Goal: Task Accomplishment & Management: Manage account settings

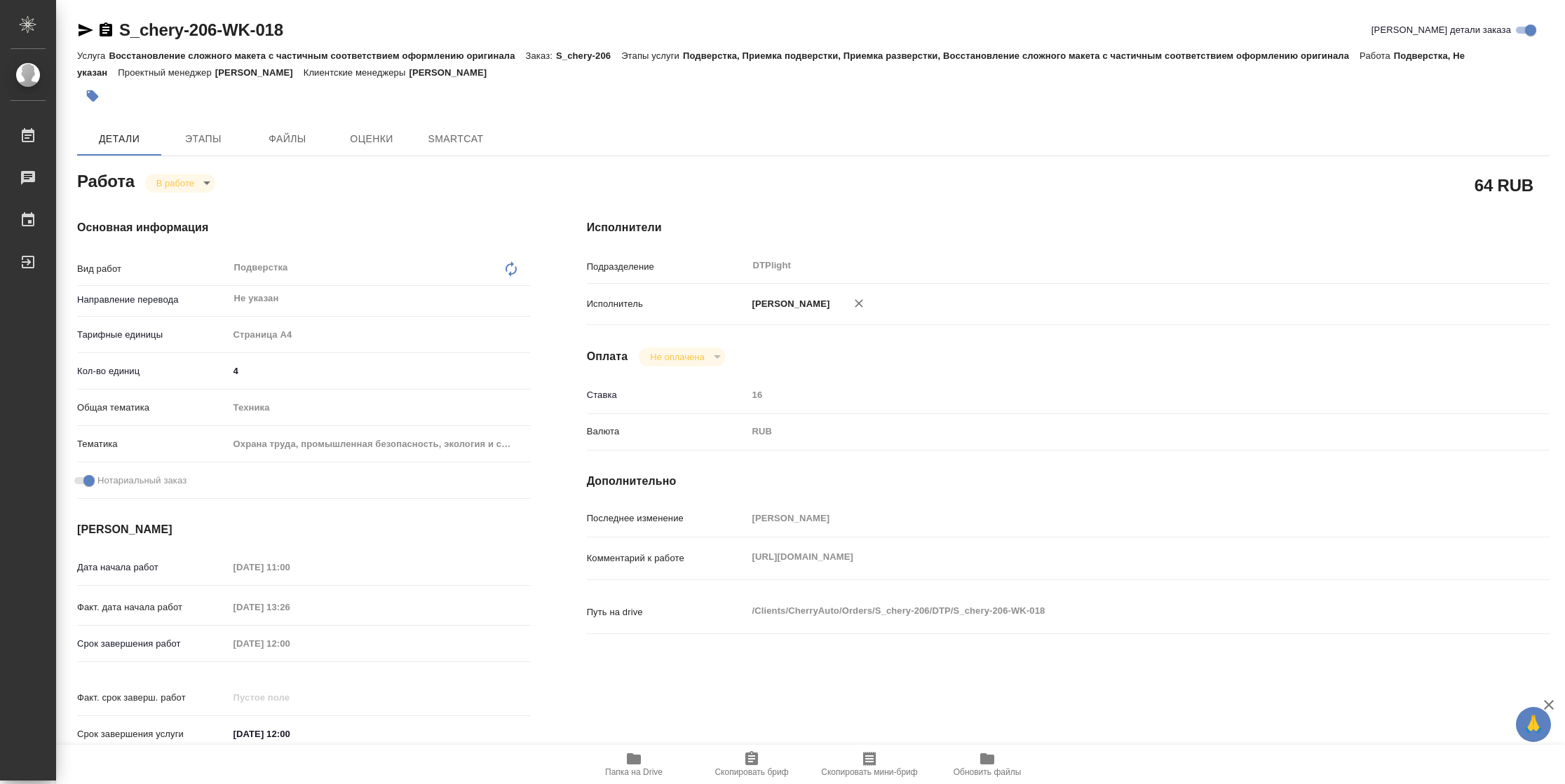
type textarea "x"
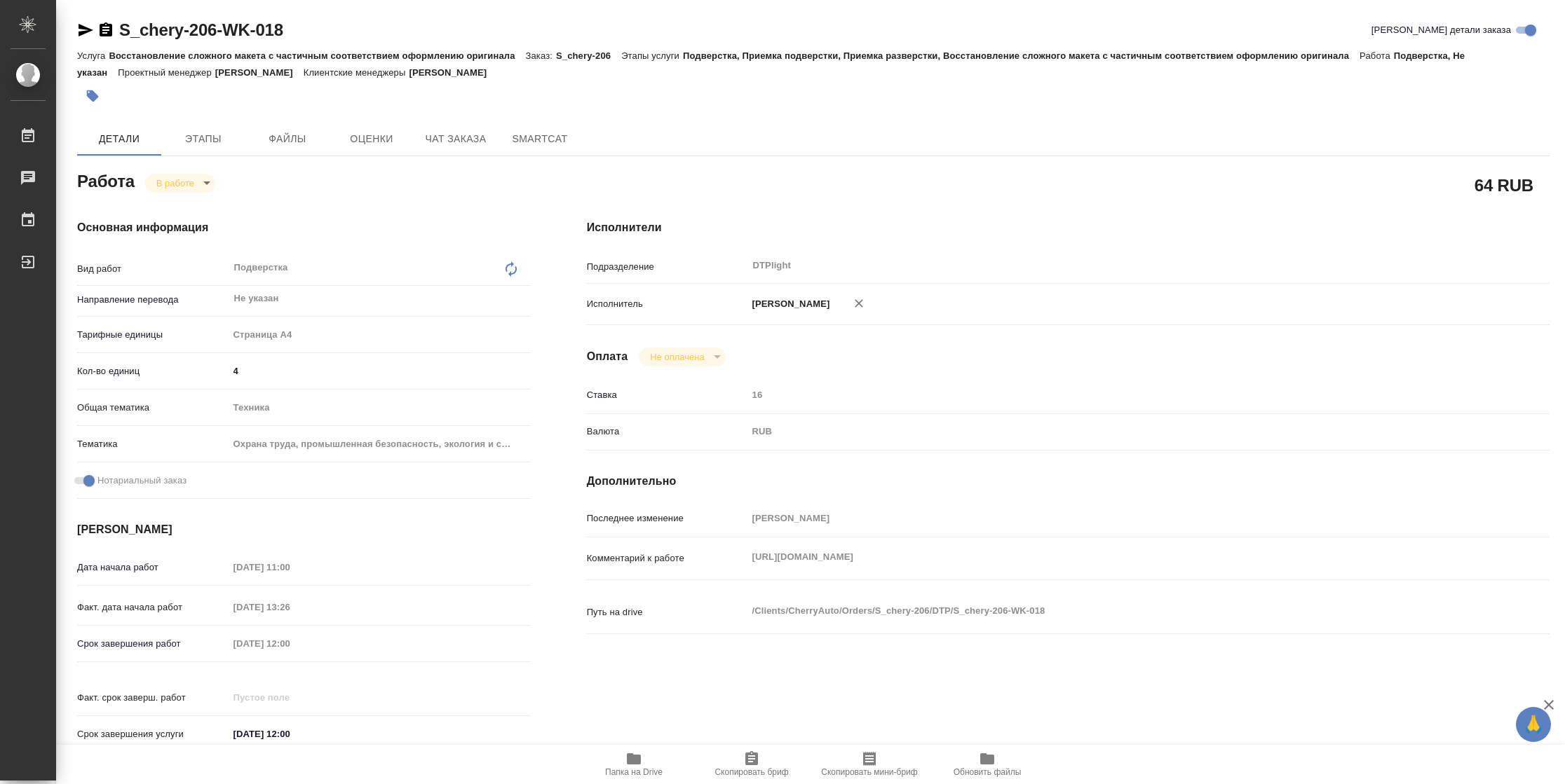
click at [616, 756] on span "Папка на Drive" at bounding box center [634, 764] width 101 height 27
type textarea "x"
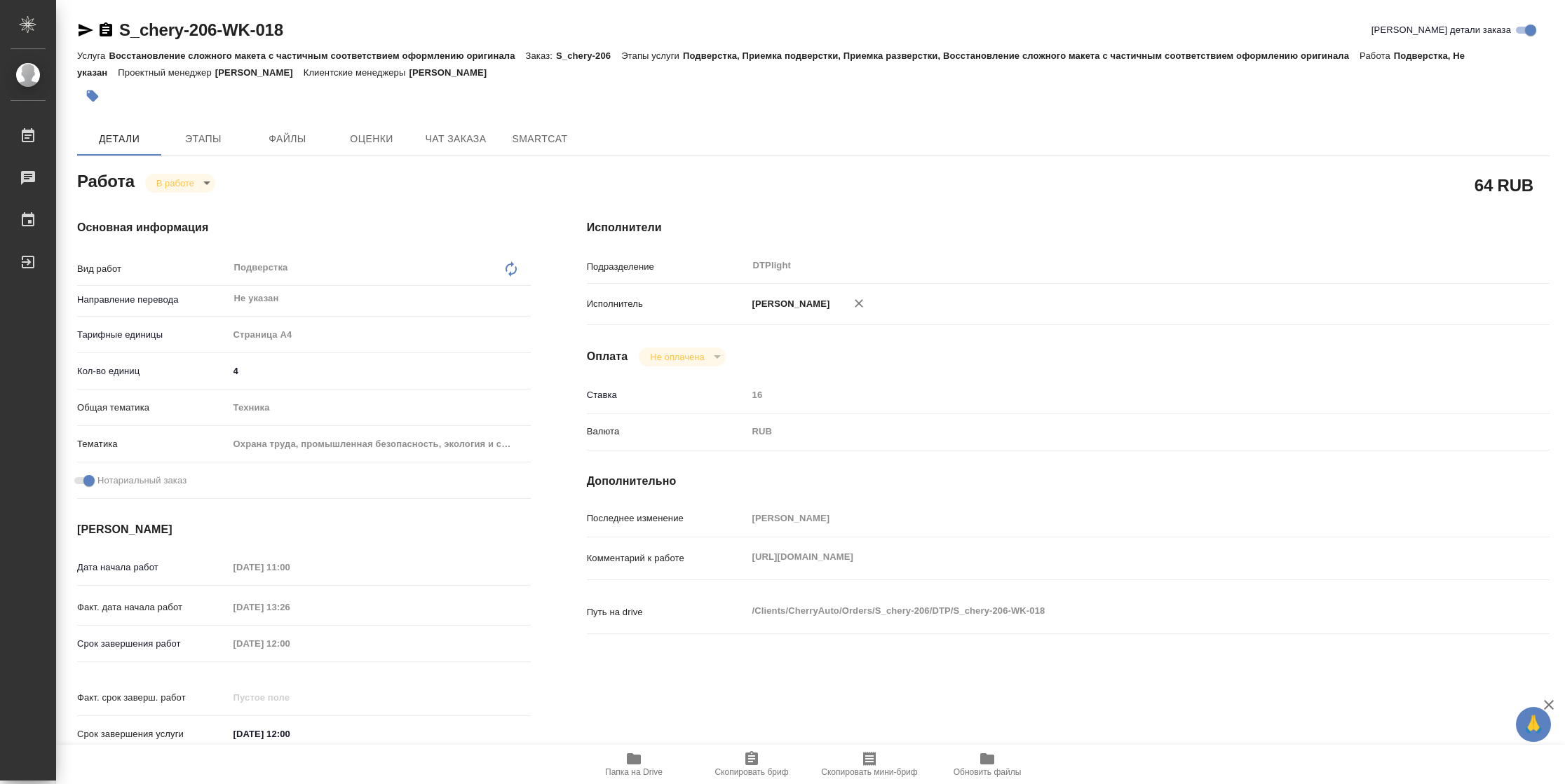
type textarea "x"
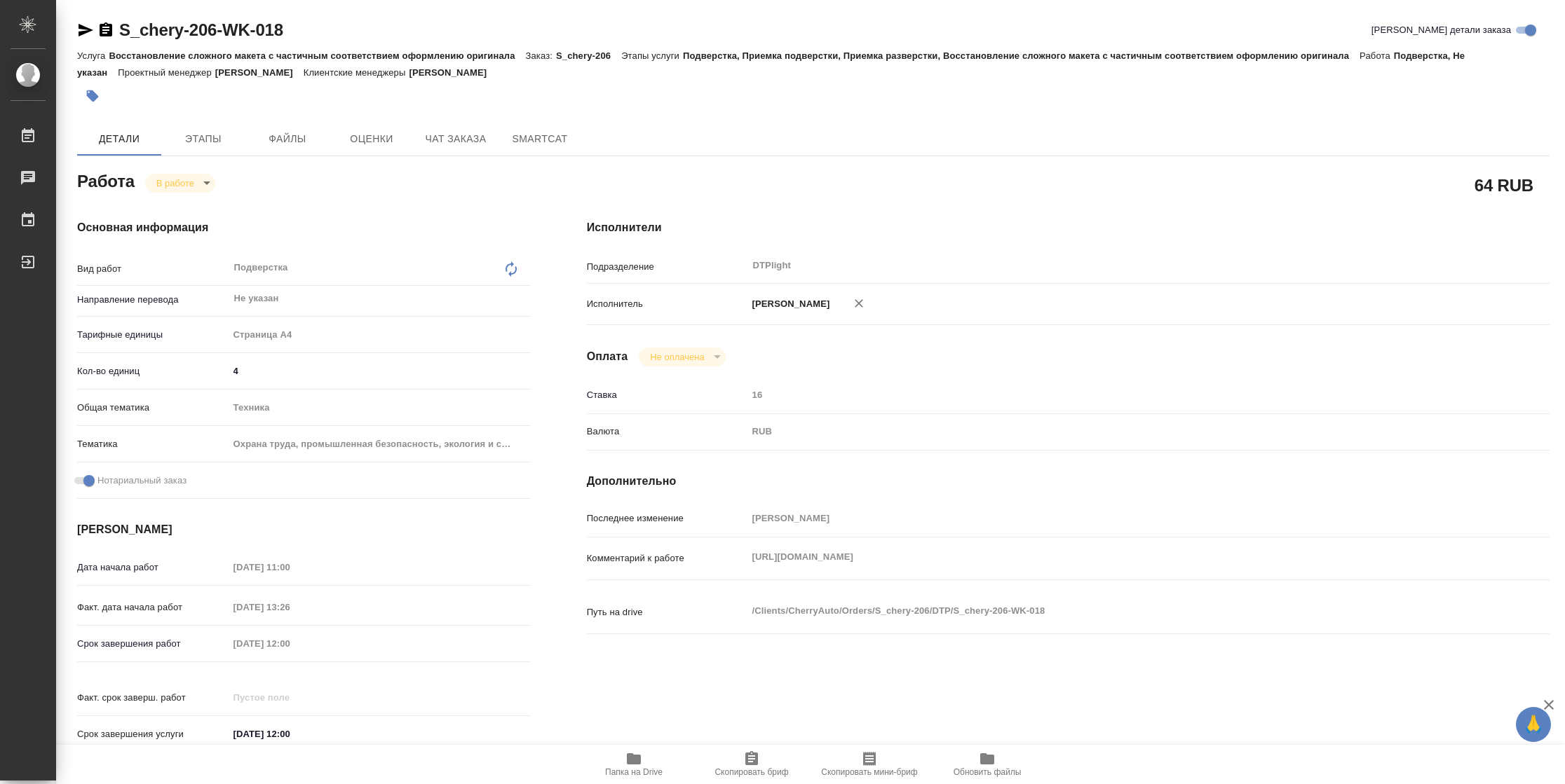
type textarea "x"
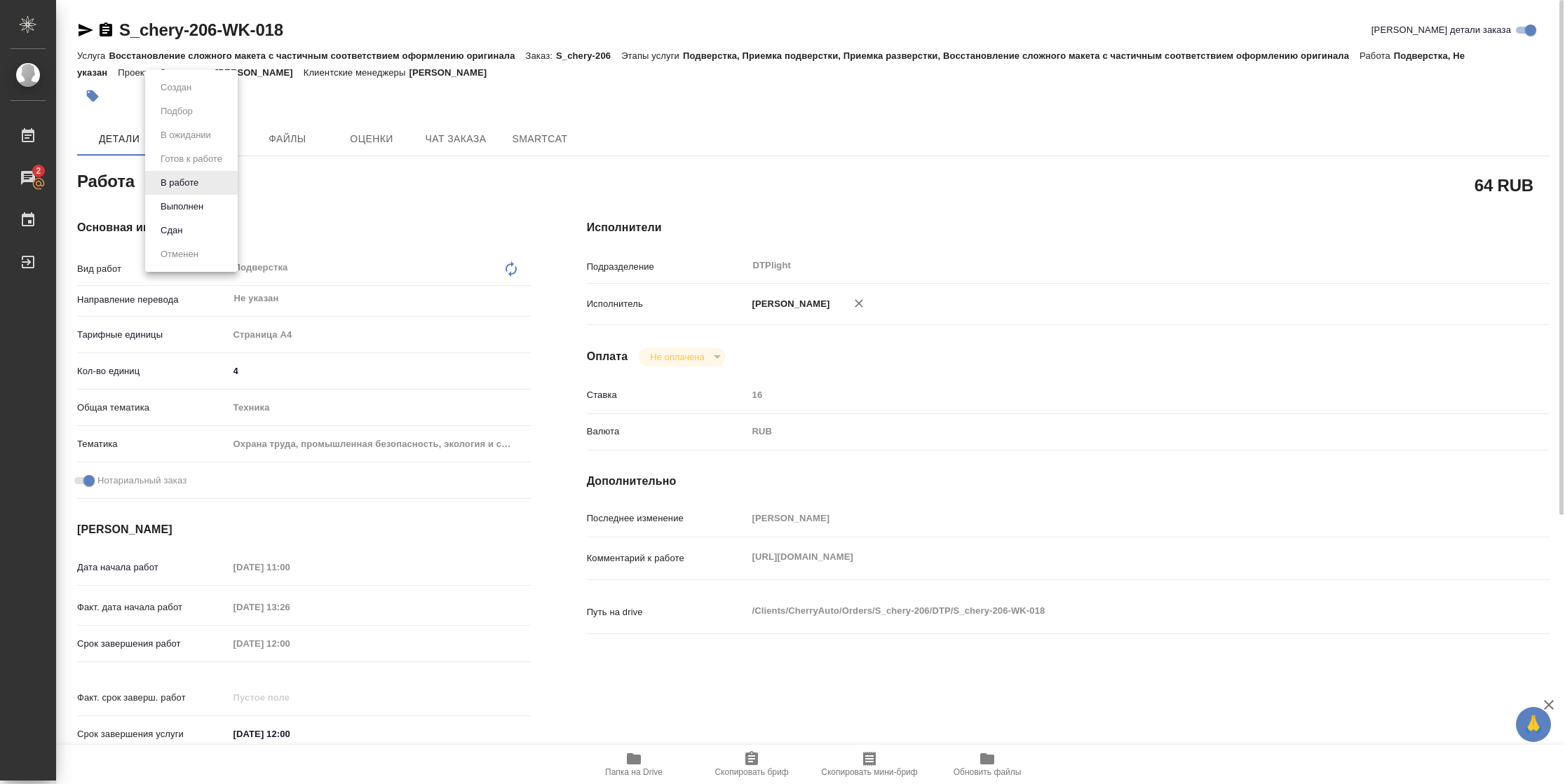
click at [200, 178] on body "🙏 .cls-1 fill:#fff; AWATERA Vasilyeva Natalia Работы 2 Чаты График Выйти S_cher…" at bounding box center [782, 392] width 1565 height 784
click at [199, 212] on button "Выполнен" at bounding box center [182, 206] width 51 height 15
type textarea "x"
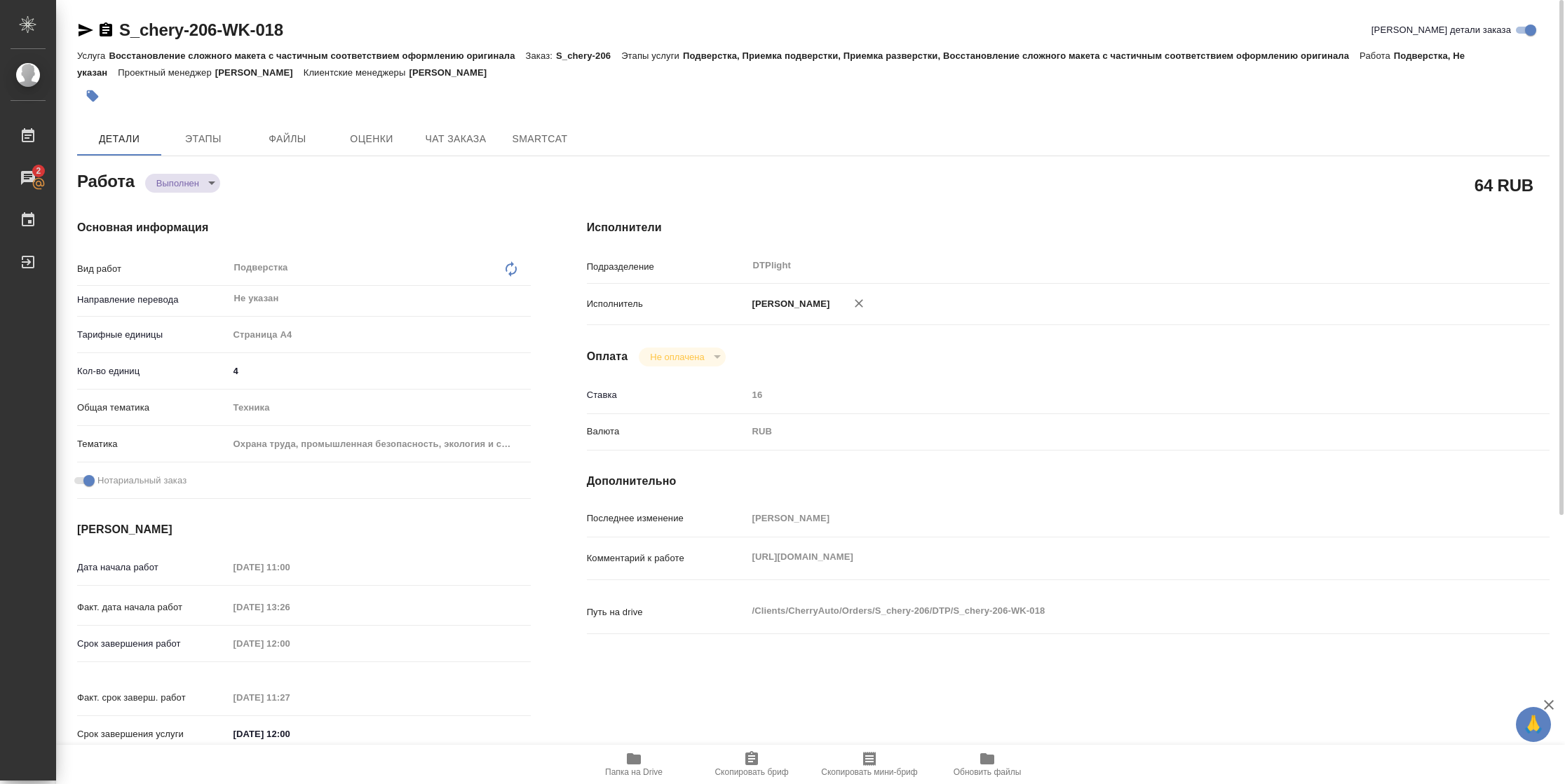
type textarea "x"
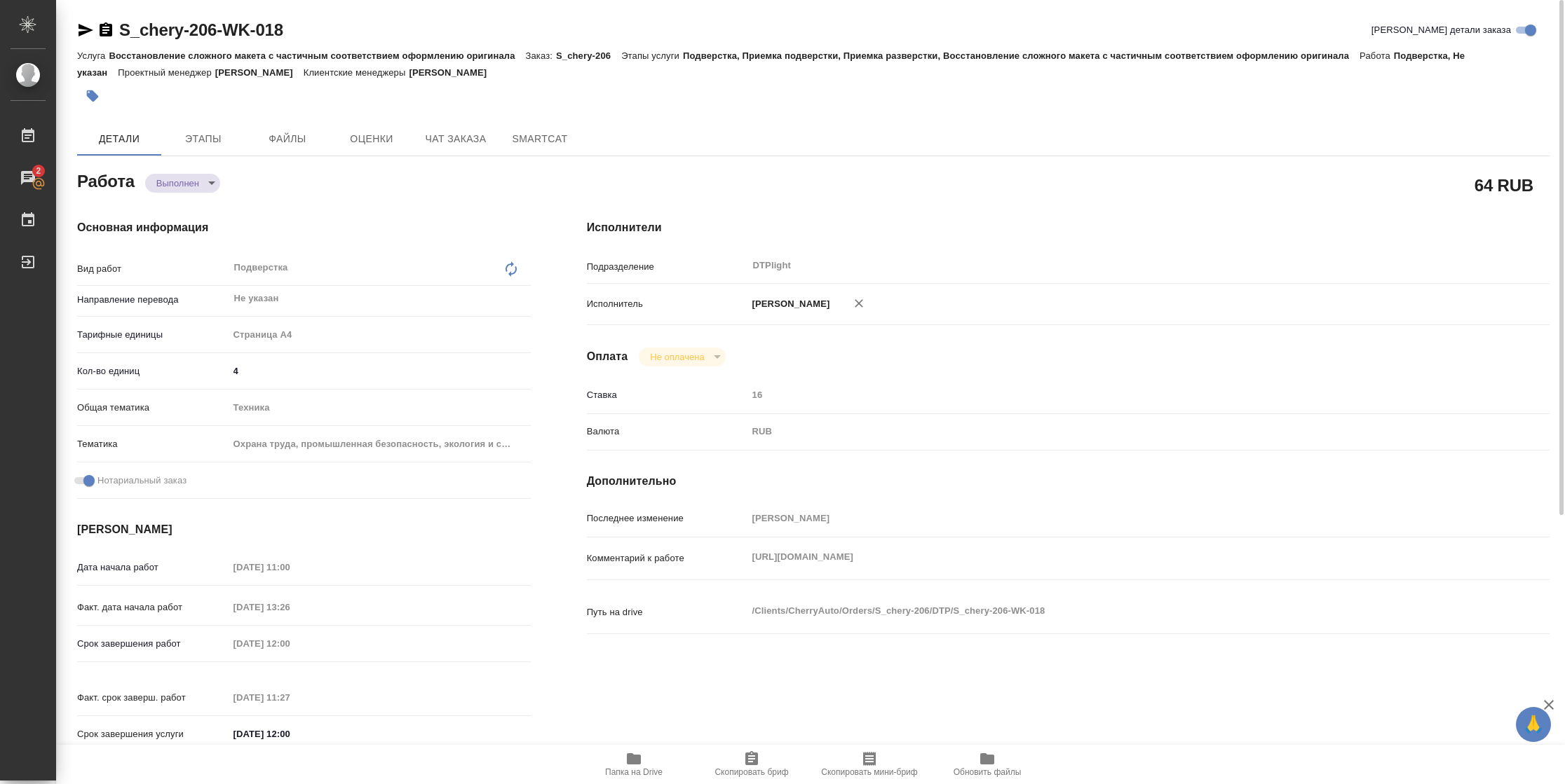
type textarea "x"
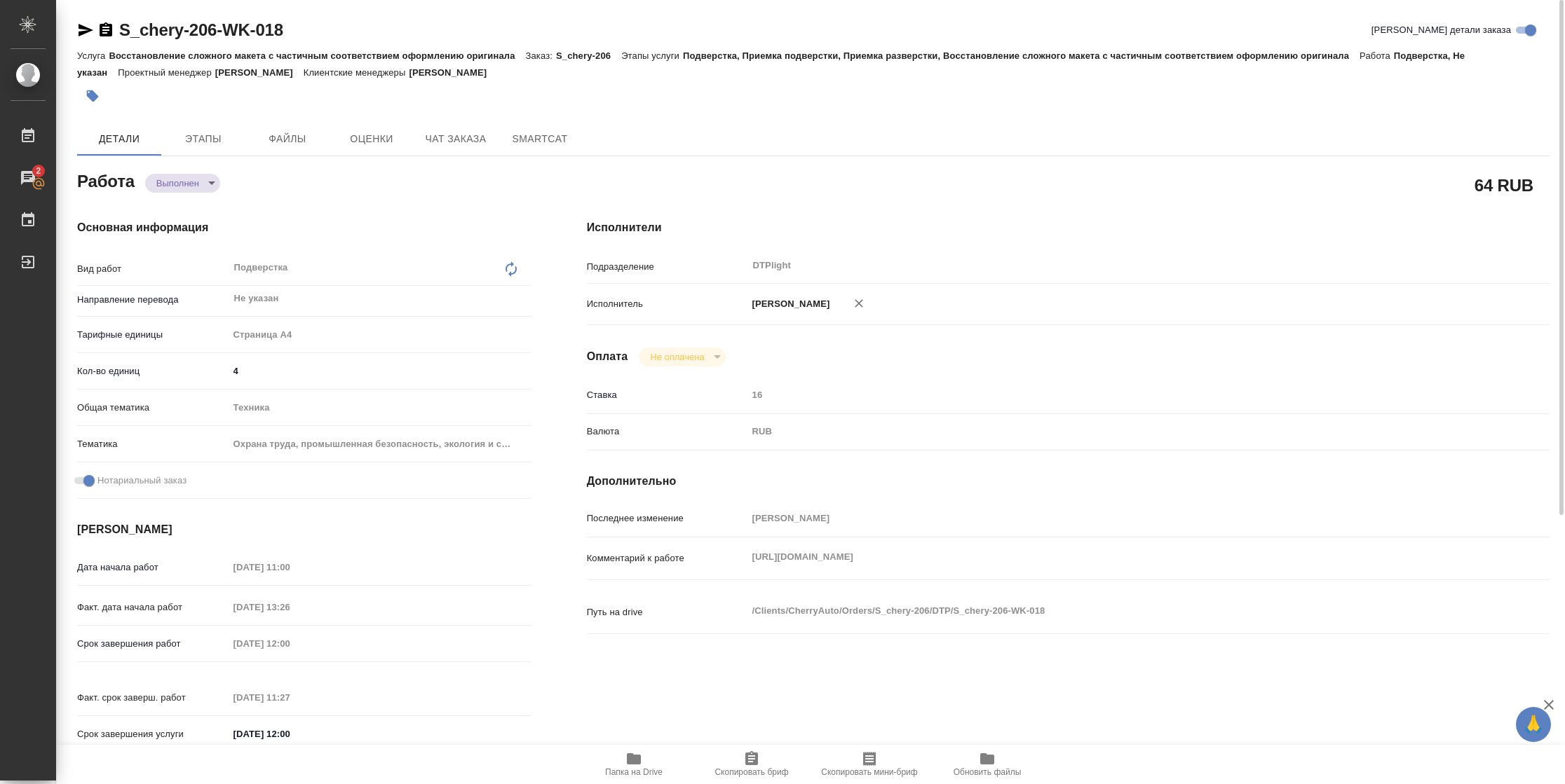
type textarea "x"
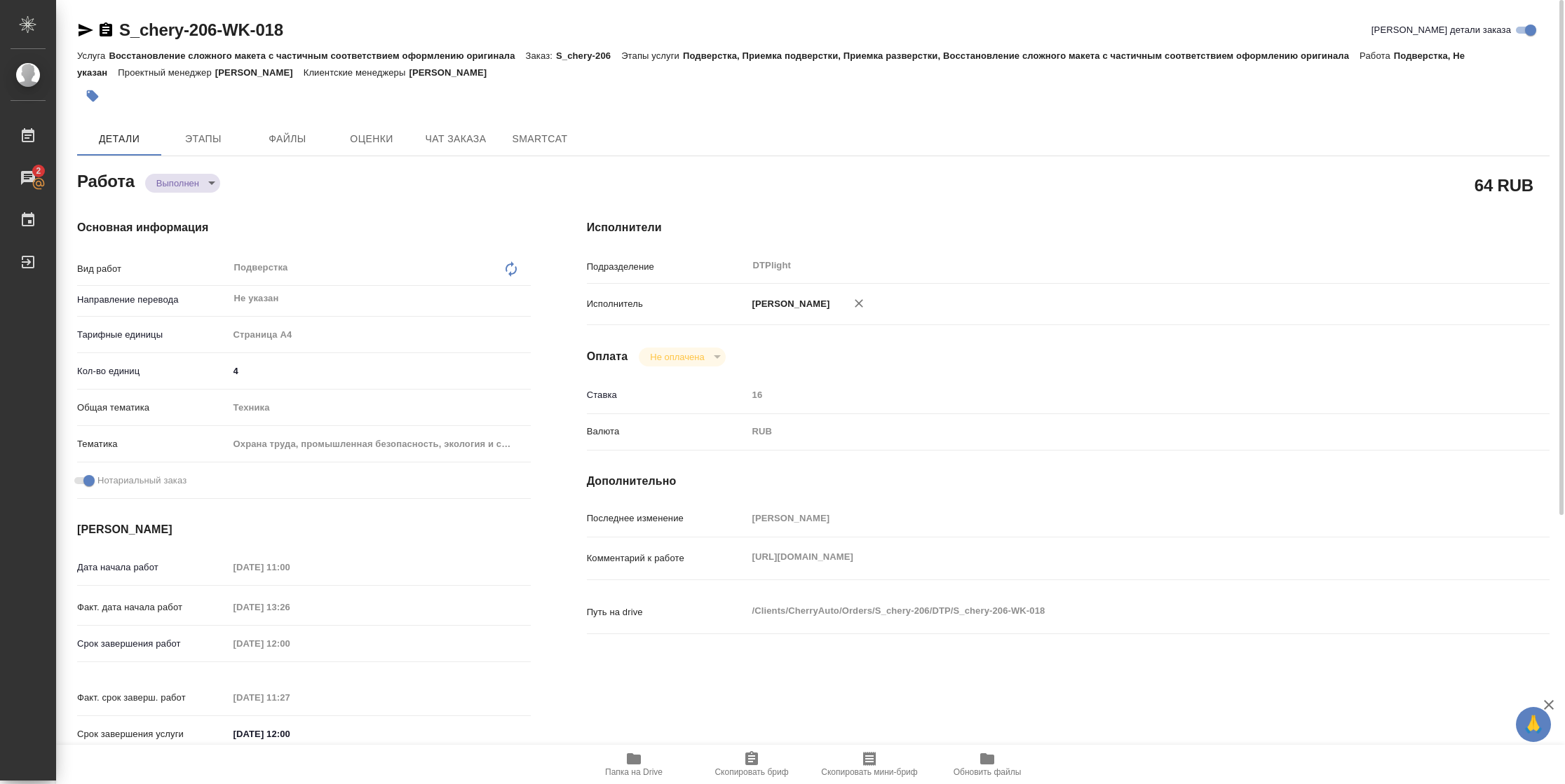
type textarea "x"
click at [84, 30] on icon "button" at bounding box center [86, 30] width 17 height 17
